Goal: Check status: Check status

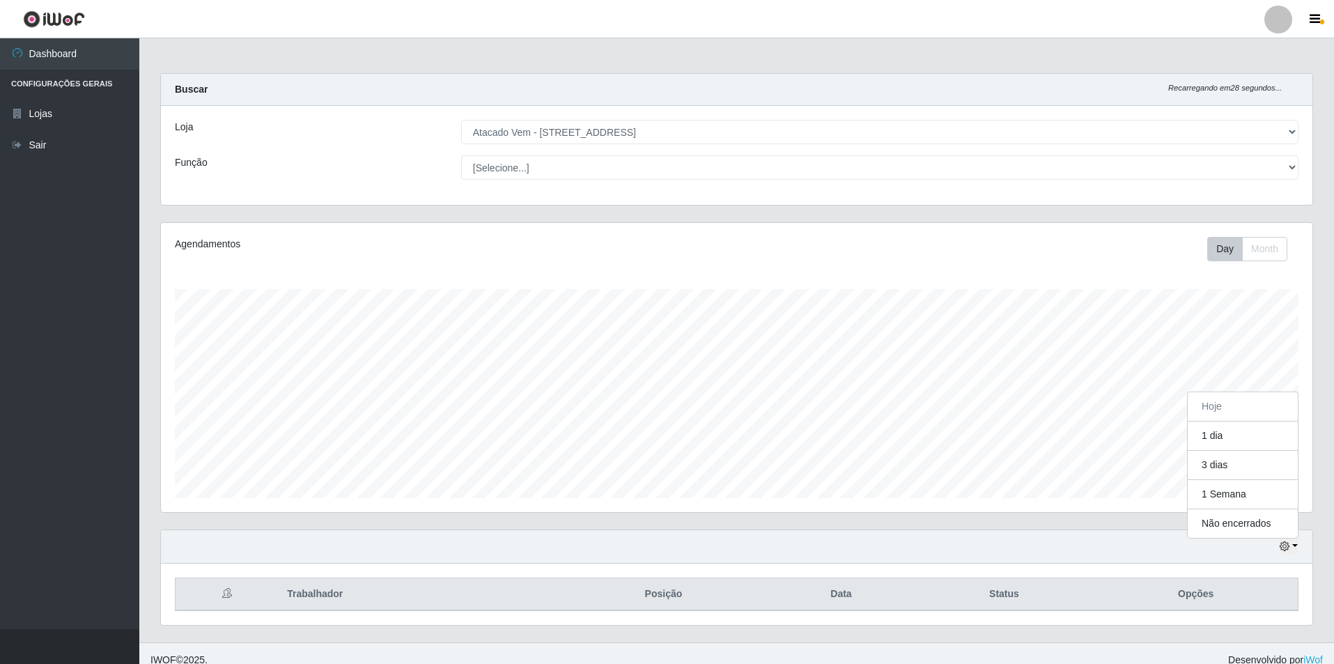
select select "461"
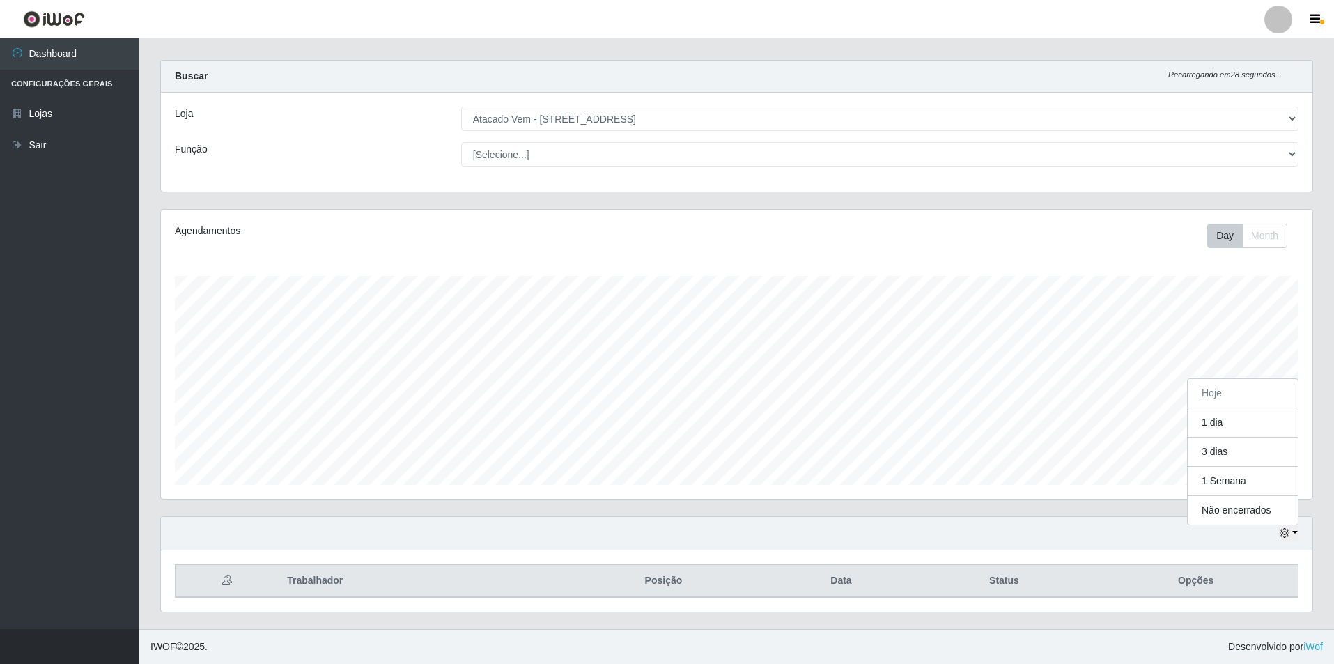
scroll to position [289, 1151]
click at [1239, 424] on button "1 dia" at bounding box center [1242, 422] width 110 height 29
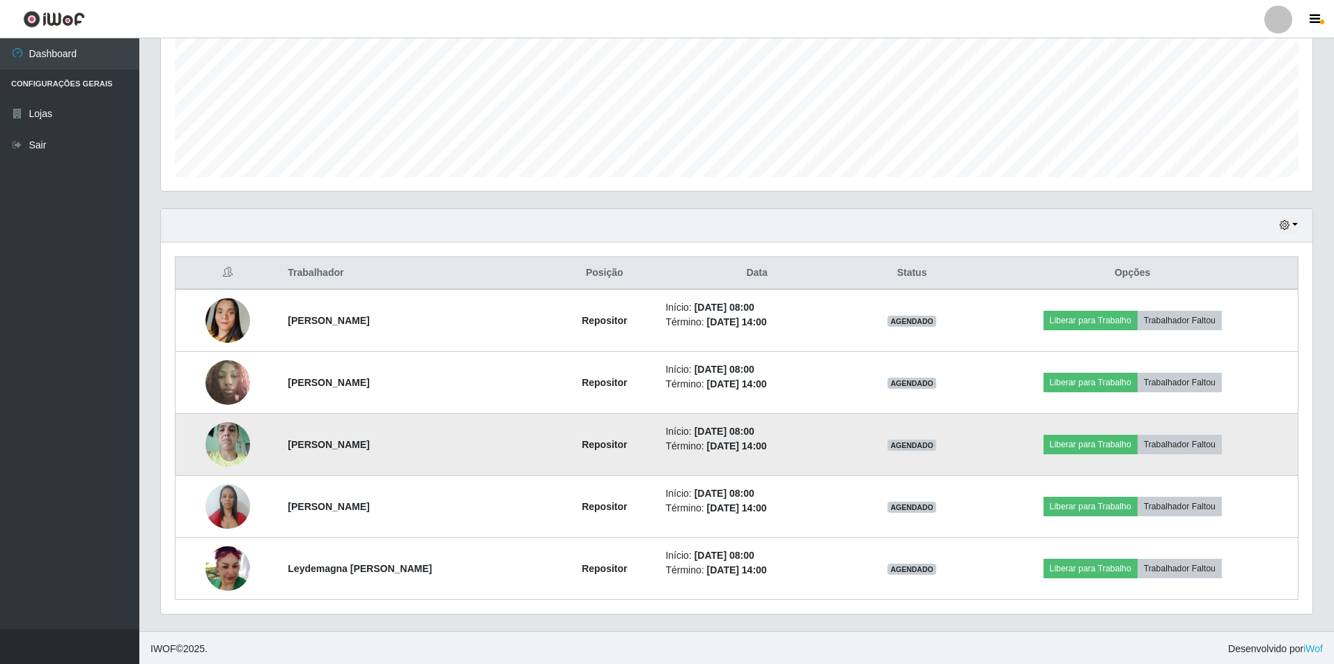
scroll to position [323, 0]
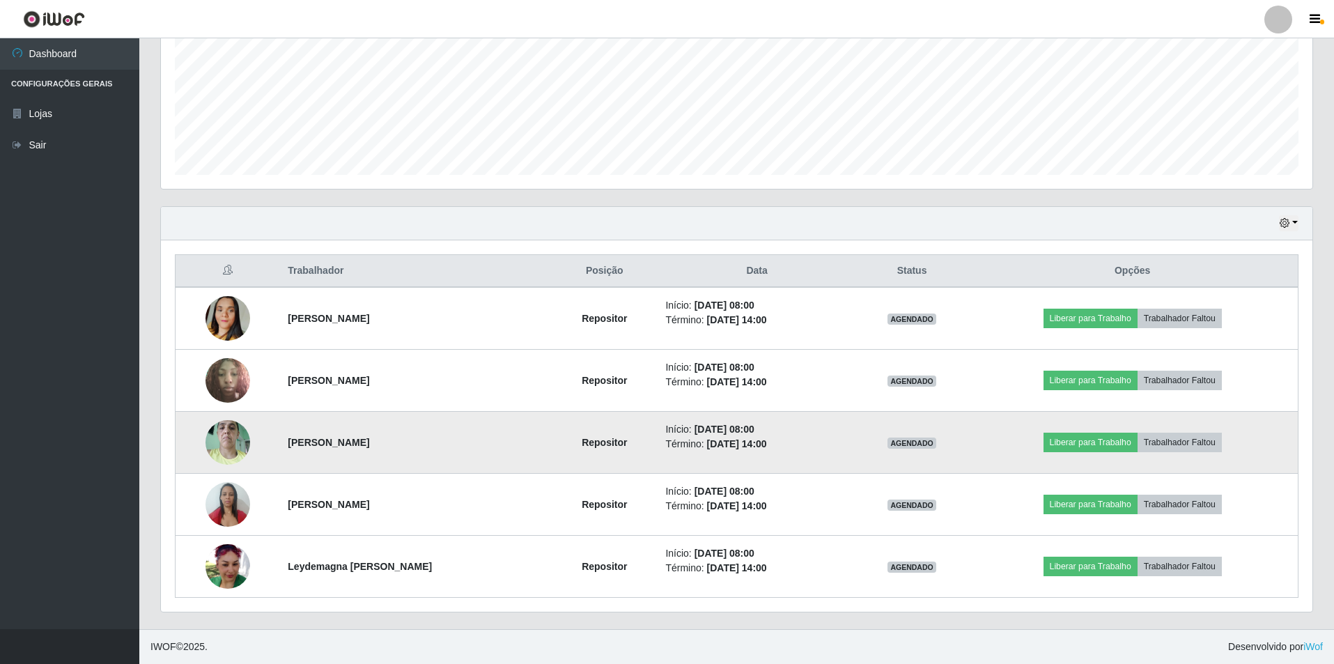
click at [238, 435] on img at bounding box center [227, 441] width 45 height 59
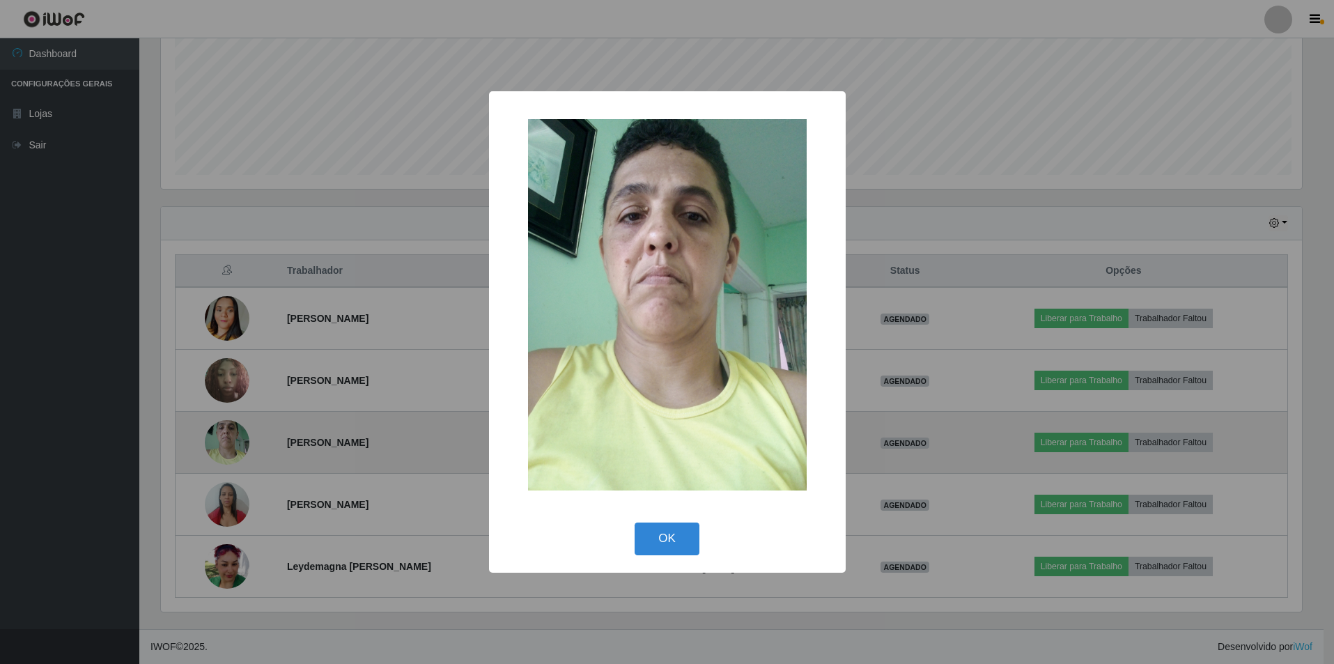
scroll to position [289, 1144]
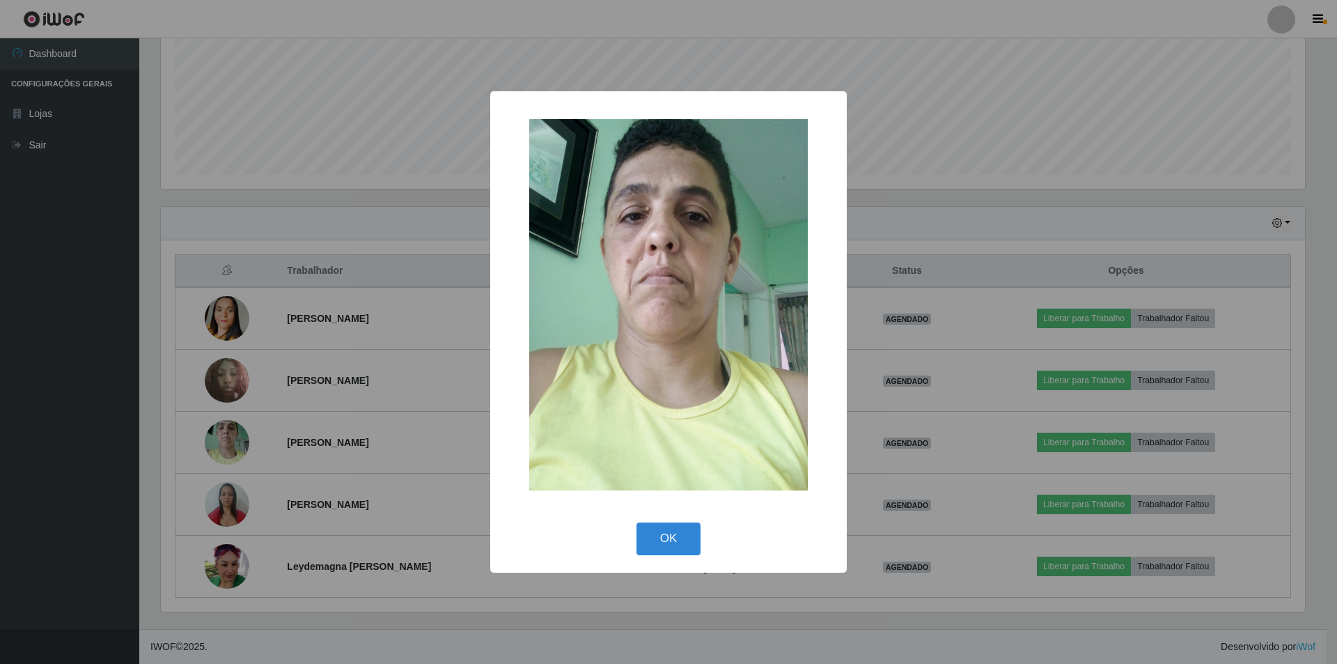
click at [343, 370] on div "× OK Cancel" at bounding box center [668, 332] width 1337 height 664
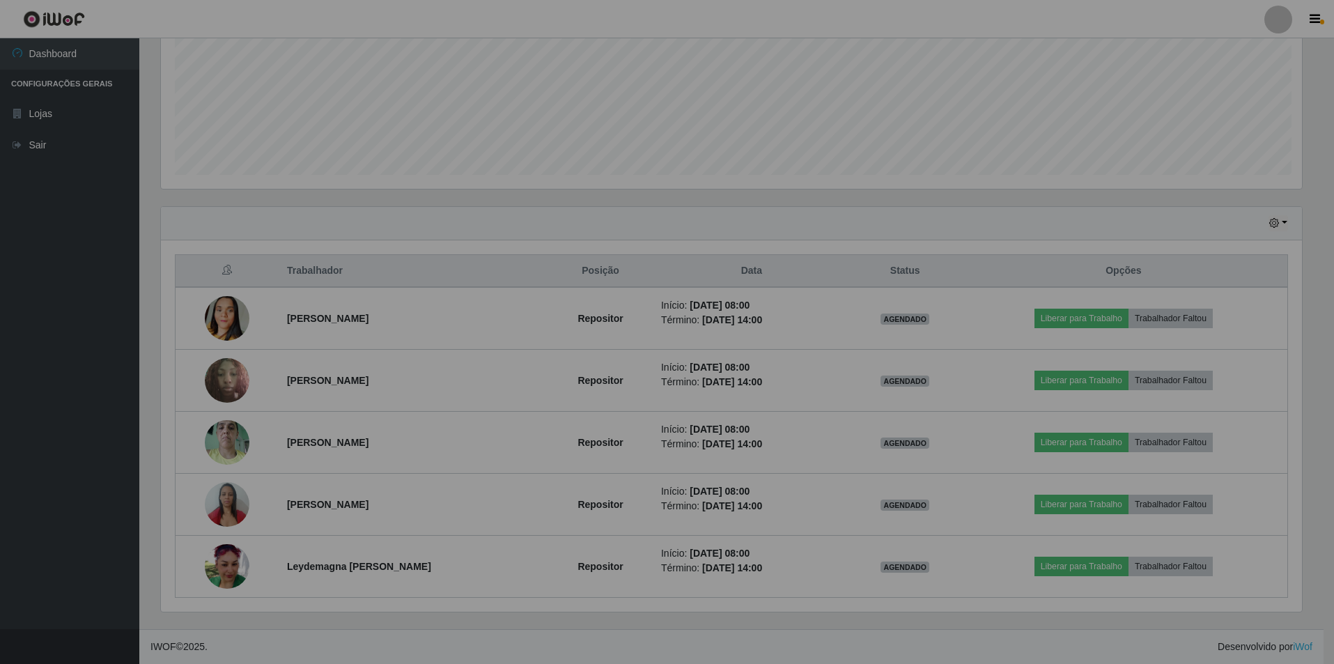
scroll to position [289, 1151]
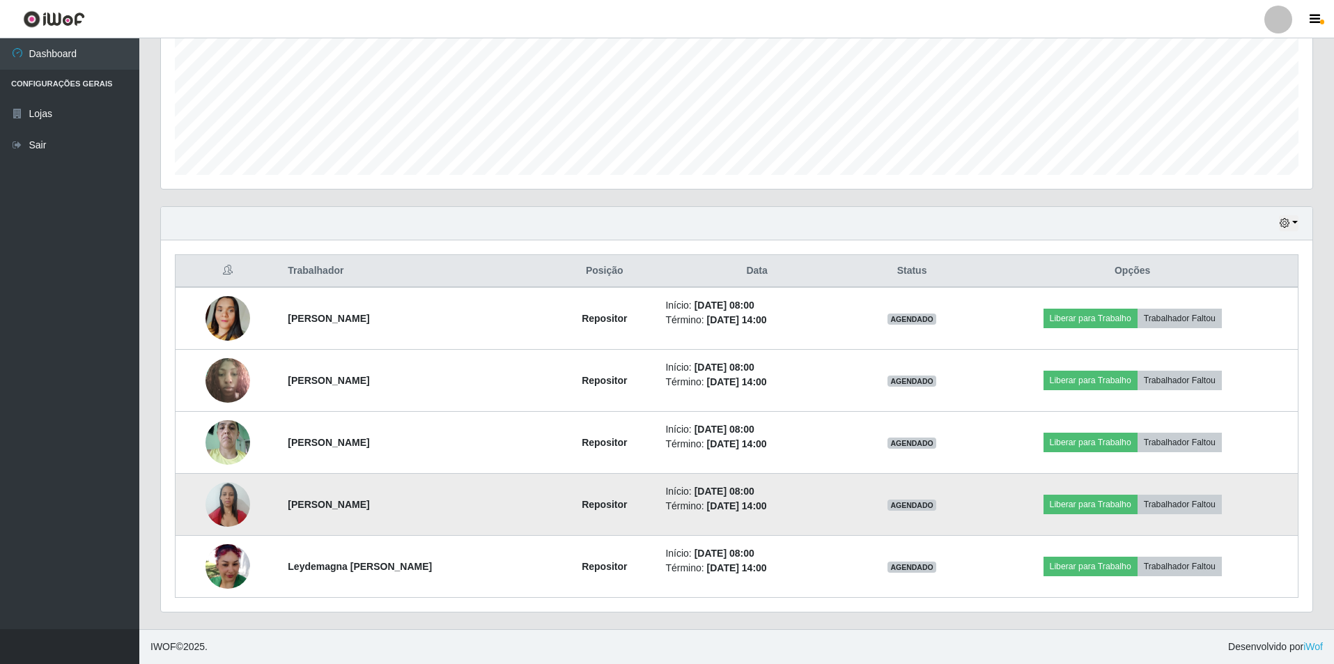
click at [247, 498] on td at bounding box center [228, 505] width 104 height 62
click at [234, 494] on img at bounding box center [227, 503] width 45 height 59
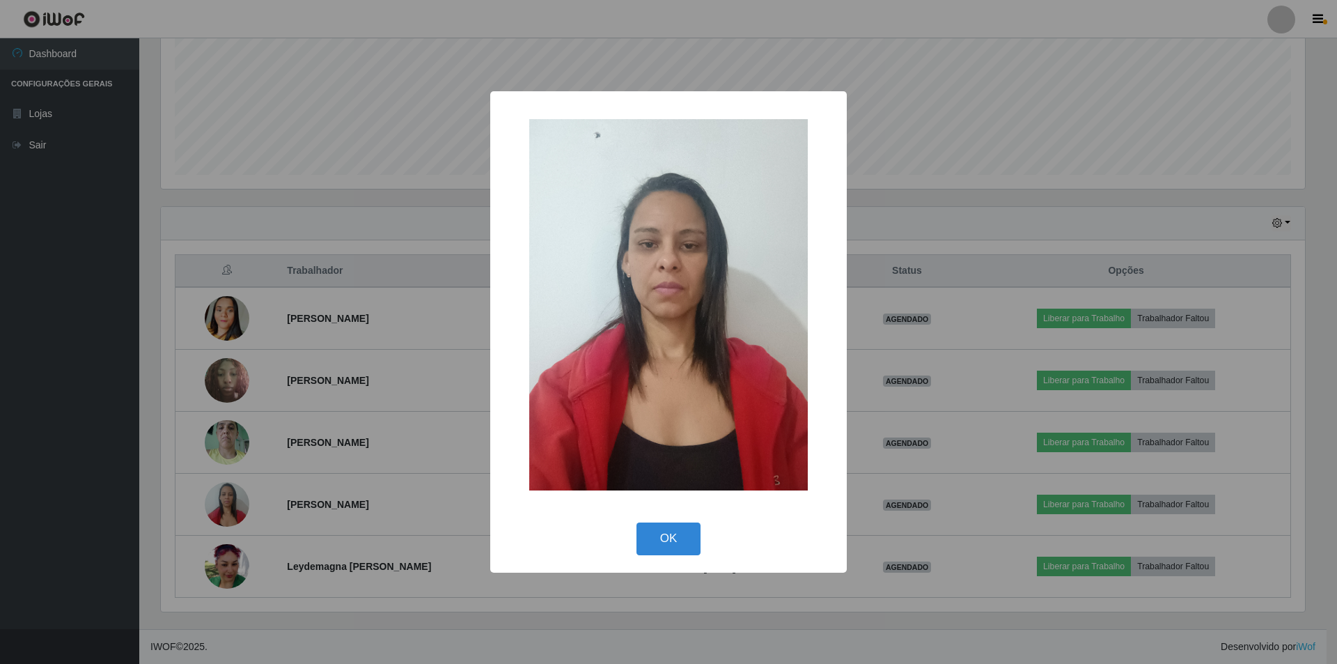
click at [296, 456] on div "× OK Cancel" at bounding box center [668, 332] width 1337 height 664
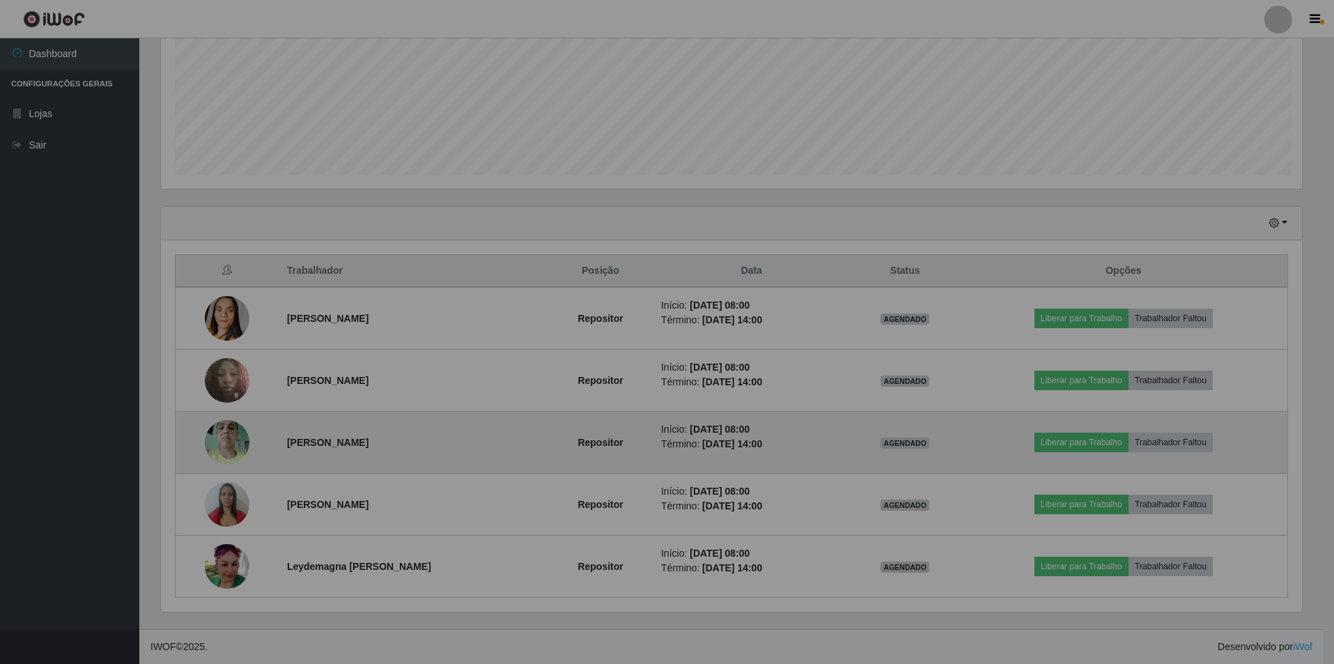
scroll to position [289, 1151]
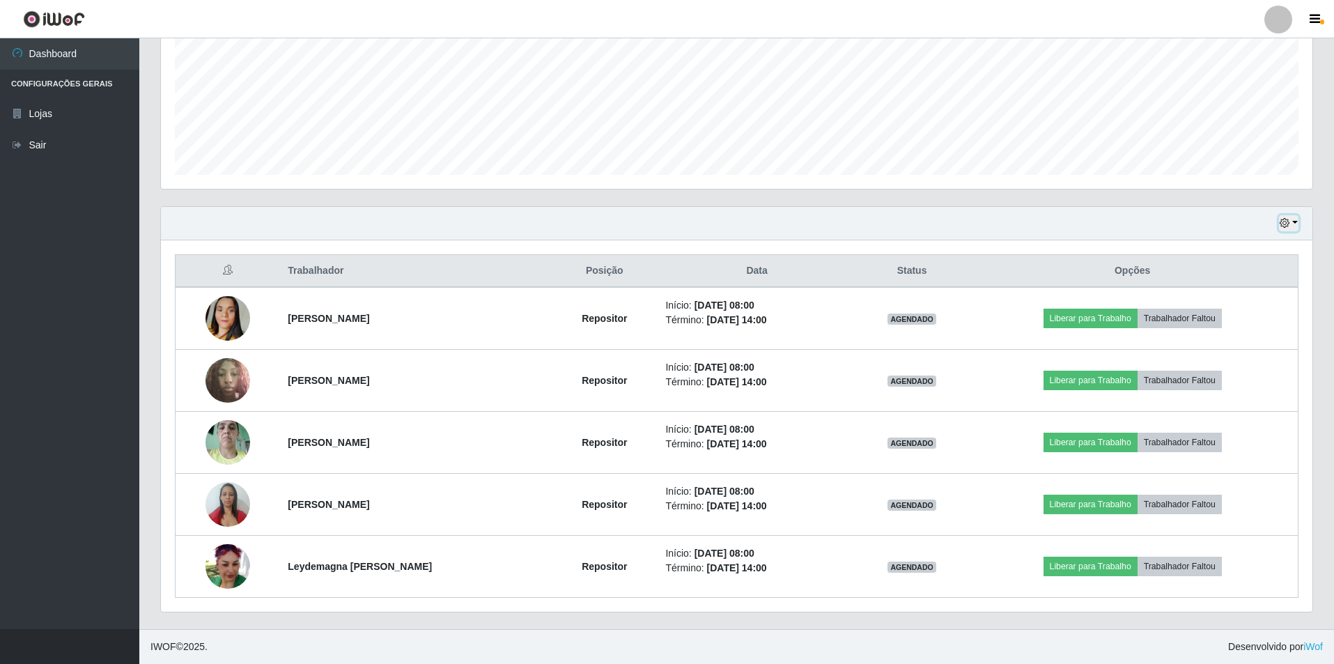
click at [1284, 226] on icon "button" at bounding box center [1284, 223] width 10 height 10
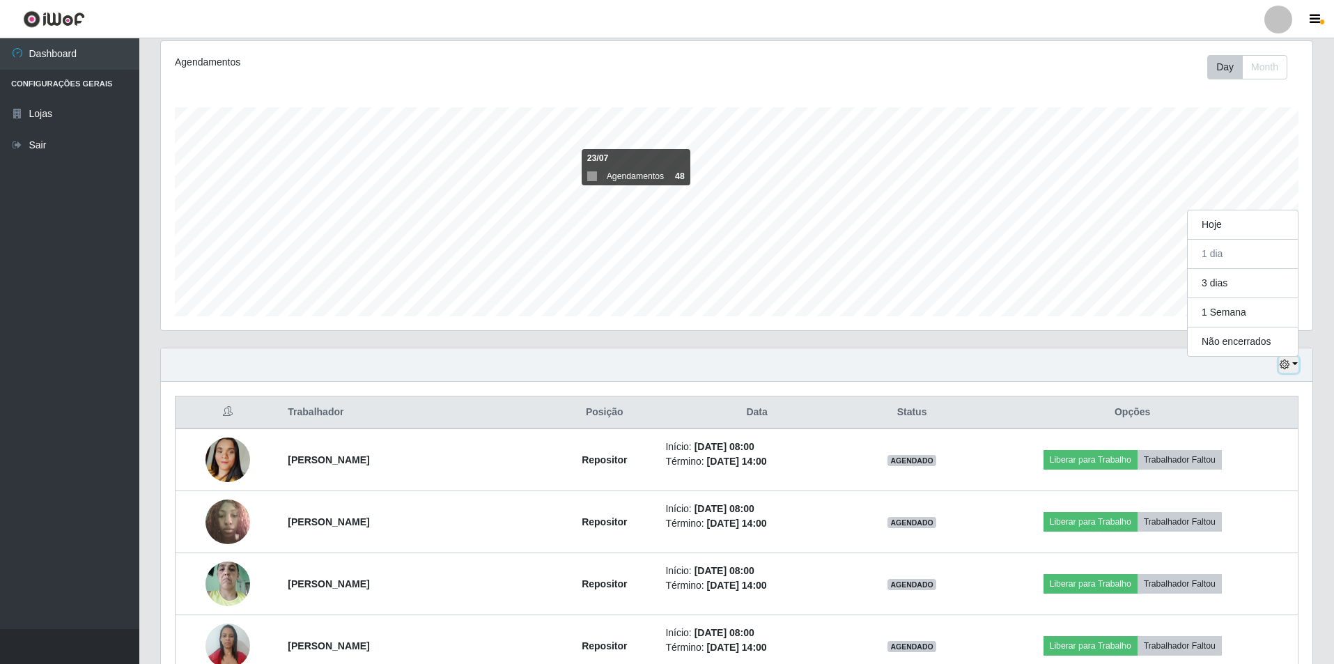
scroll to position [0, 0]
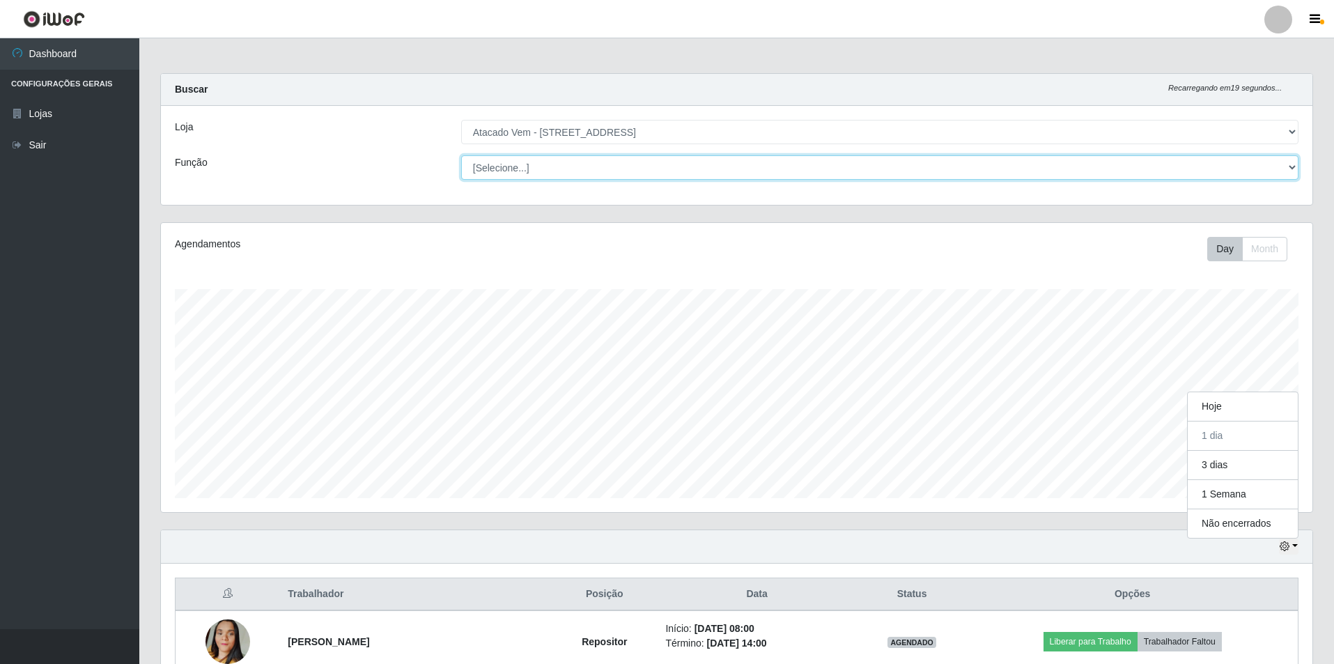
click at [689, 173] on select "[Selecione...] Carregador e Descarregador de Caminhão Carregador e Descarregado…" at bounding box center [879, 167] width 837 height 24
click at [556, 161] on select "[Selecione...] Carregador e Descarregador de Caminhão Carregador e Descarregado…" at bounding box center [879, 167] width 837 height 24
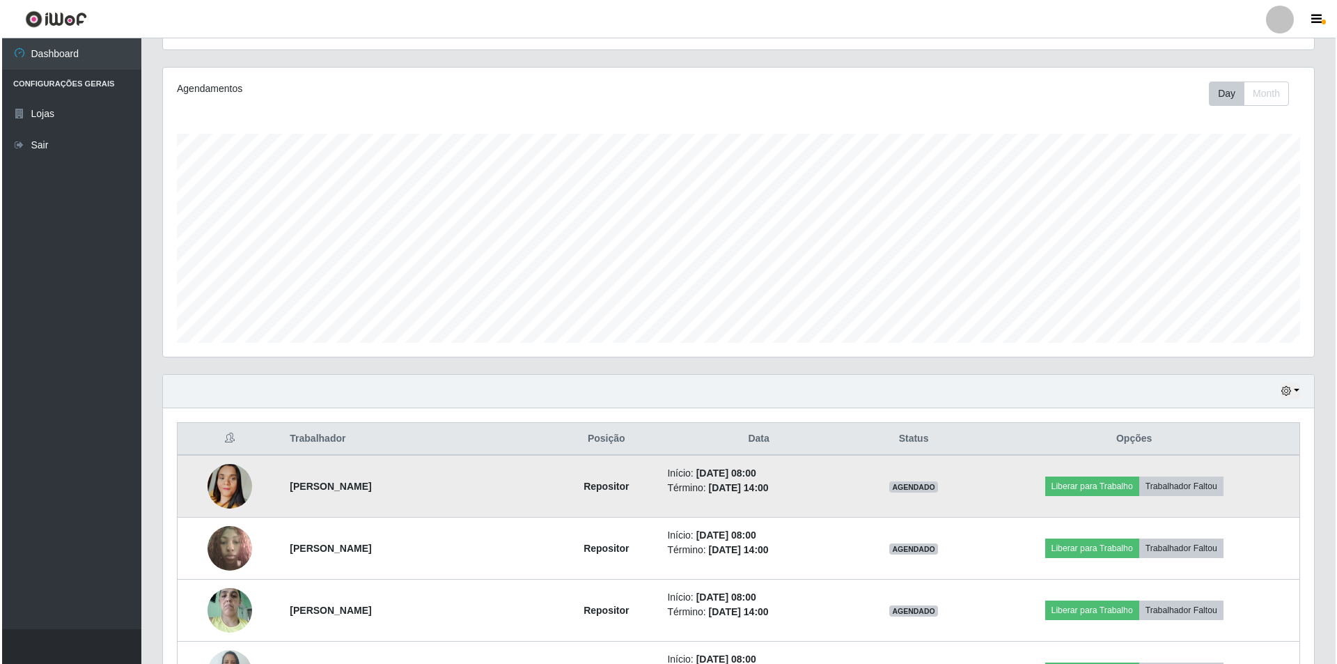
scroll to position [323, 0]
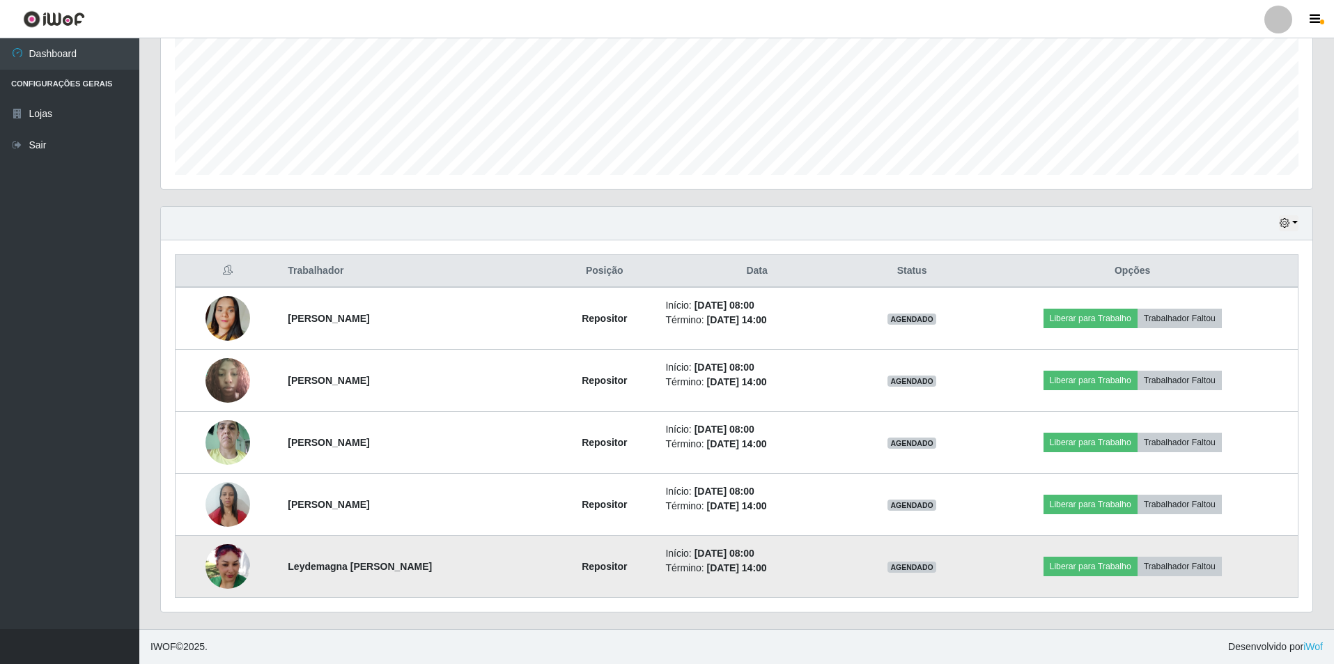
click at [209, 563] on img at bounding box center [227, 566] width 45 height 45
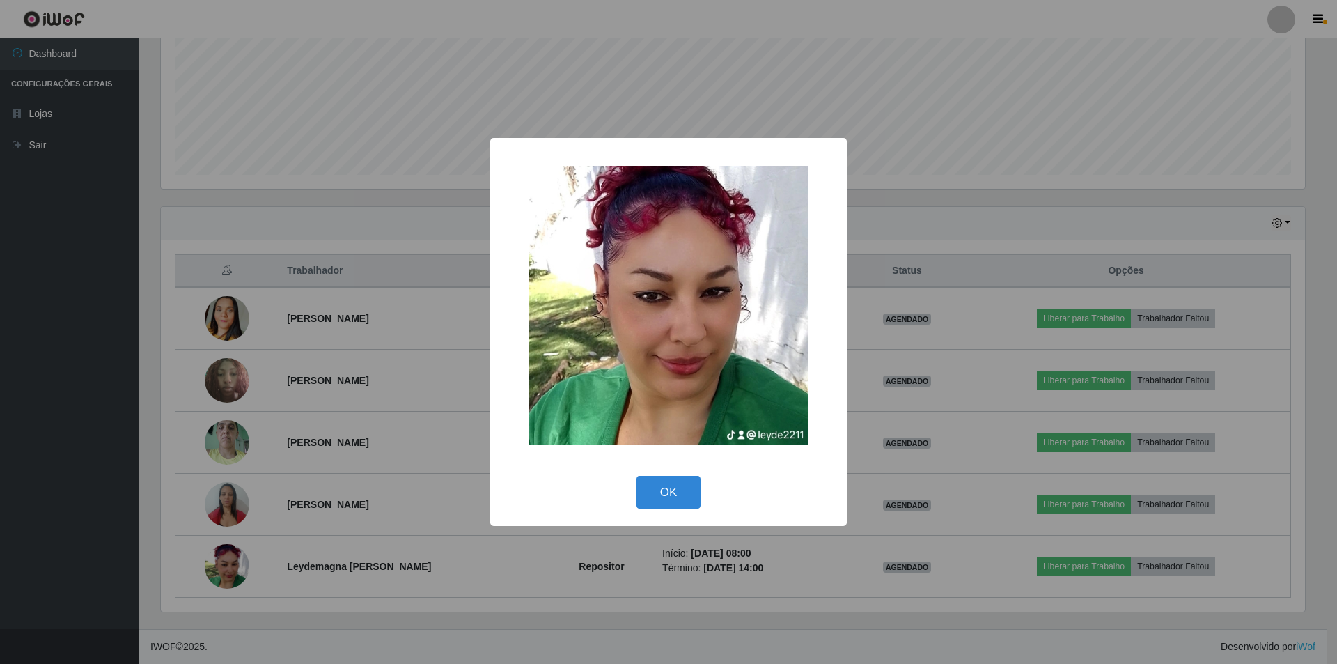
click at [297, 438] on div "× OK Cancel" at bounding box center [668, 332] width 1337 height 664
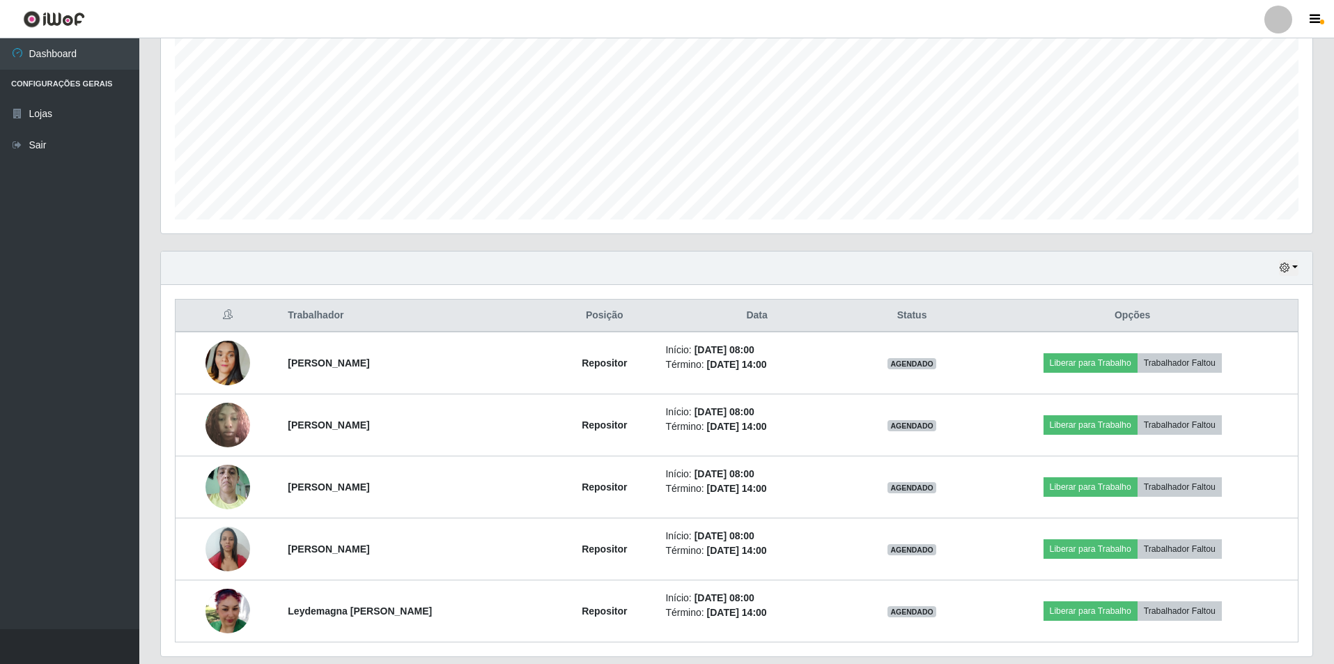
scroll to position [323, 0]
